Goal: Information Seeking & Learning: Check status

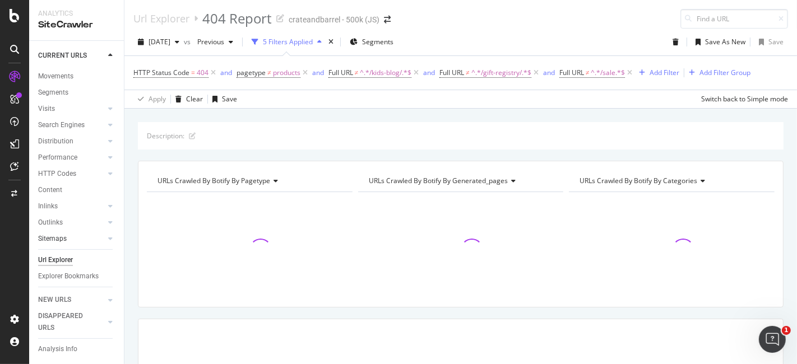
scroll to position [23, 0]
click at [66, 167] on div "RealKeywords" at bounding box center [66, 166] width 50 height 11
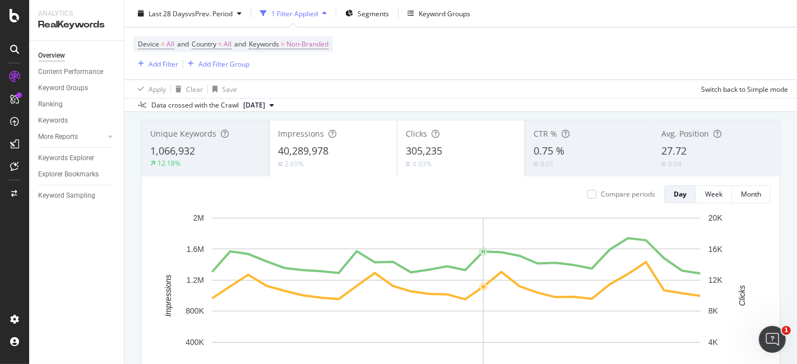
scroll to position [62, 0]
click at [62, 169] on div "Explorer Bookmarks" at bounding box center [68, 175] width 61 height 12
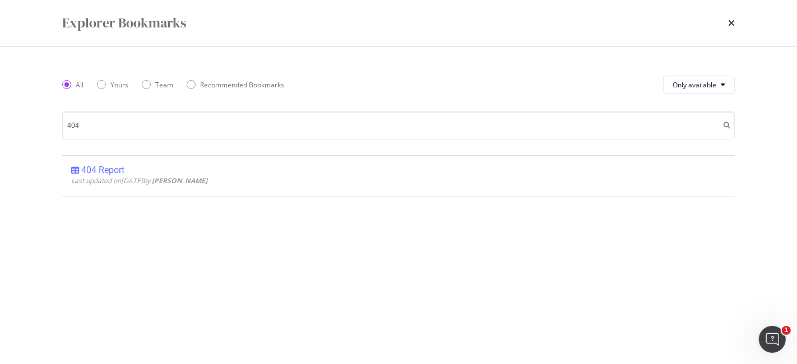
type input "404"
click at [116, 168] on div "404 Report" at bounding box center [102, 170] width 43 height 11
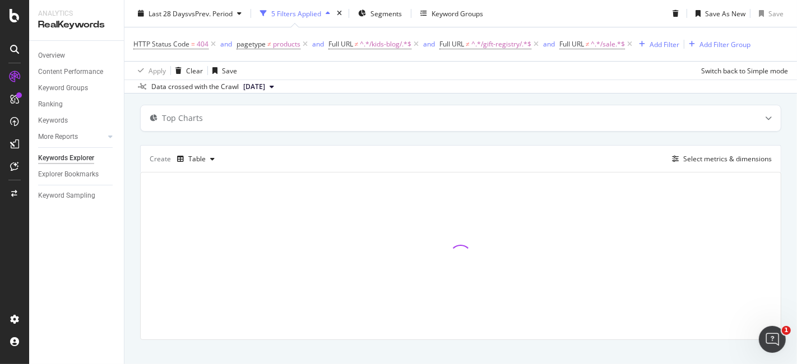
scroll to position [102, 0]
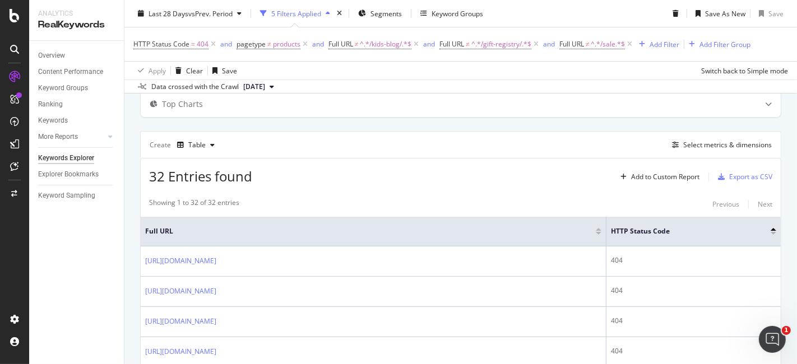
click at [258, 85] on span "[DATE]" at bounding box center [254, 87] width 22 height 10
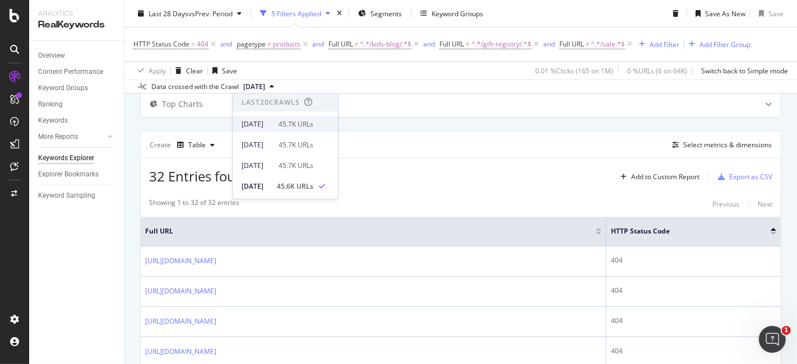
click at [295, 127] on div "2025 Sep. 8th 45.7K URLs" at bounding box center [278, 124] width 72 height 10
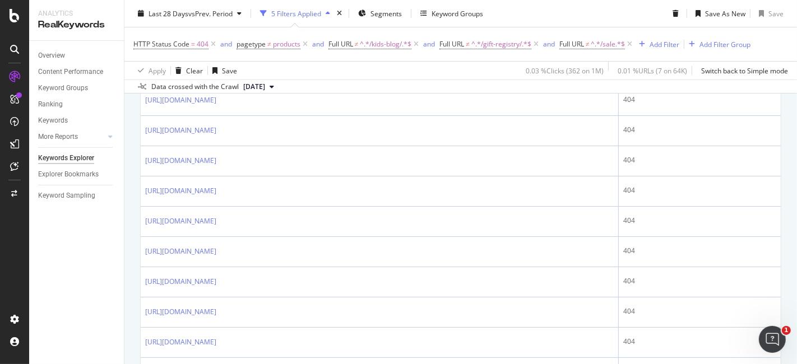
scroll to position [98, 0]
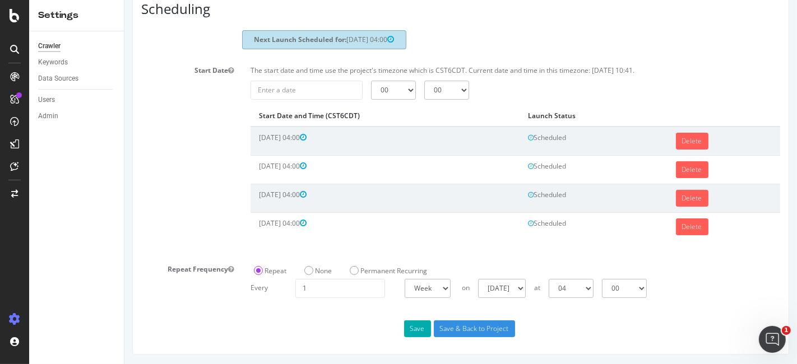
scroll to position [86, 0]
